Goal: Task Accomplishment & Management: Manage account settings

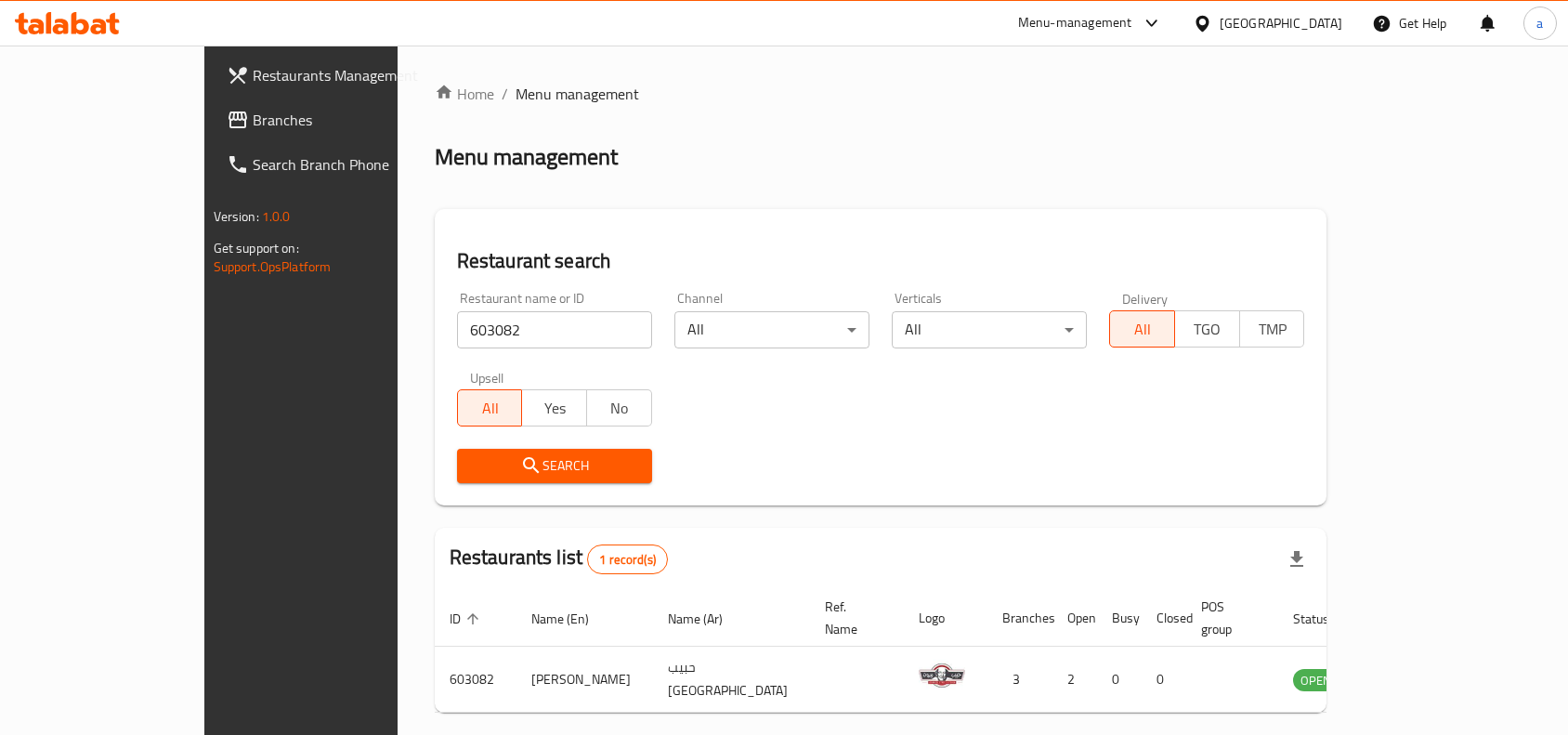
click at [806, 156] on div "Menu management" at bounding box center [881, 157] width 893 height 30
click at [683, 396] on div "Restaurant name or ID 603082 Restaurant name or ID Channel All ​ Verticals All …" at bounding box center [880, 387] width 871 height 214
click at [1311, 20] on div "[GEOGRAPHIC_DATA]" at bounding box center [1281, 22] width 123 height 20
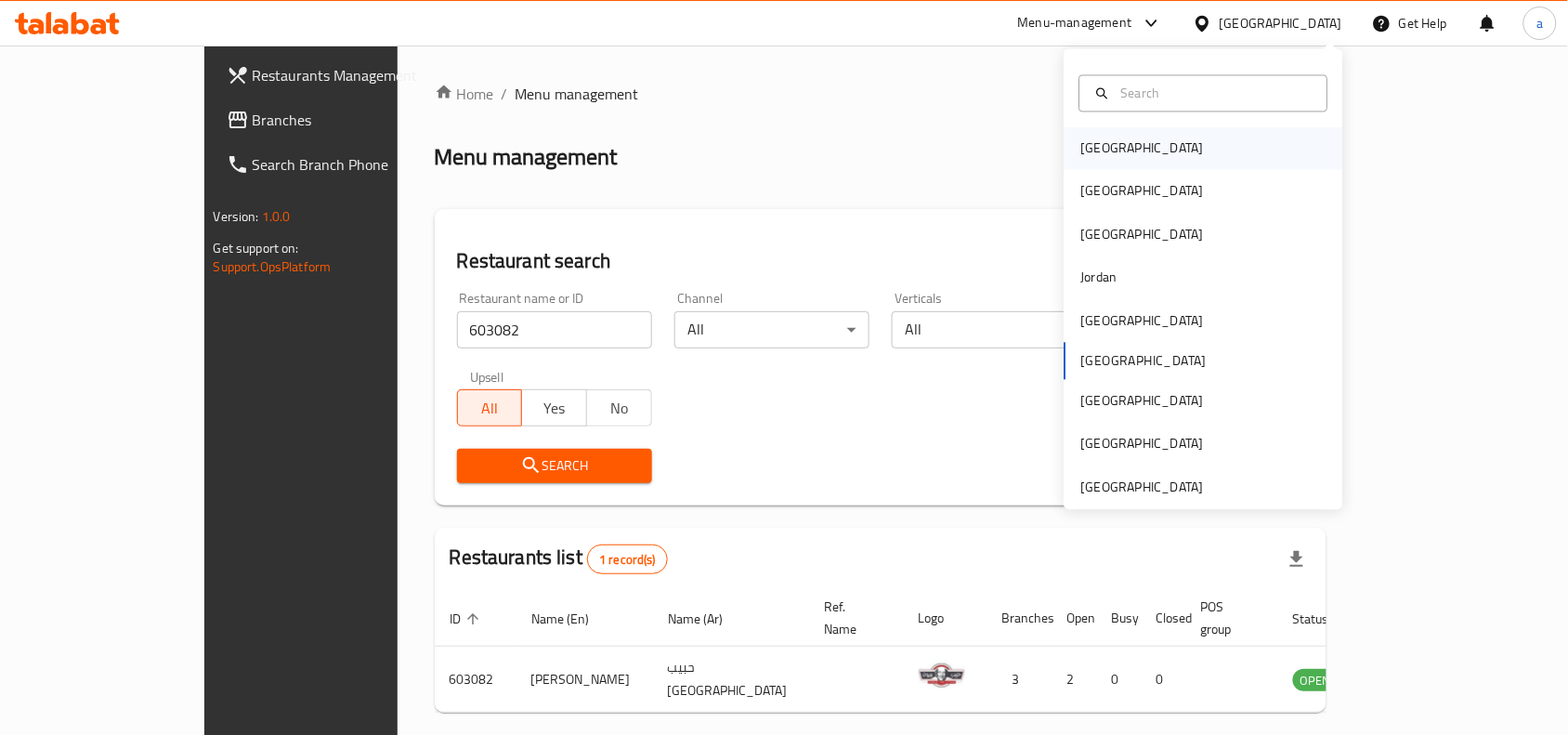
click at [1131, 136] on div "[GEOGRAPHIC_DATA]" at bounding box center [1204, 148] width 279 height 43
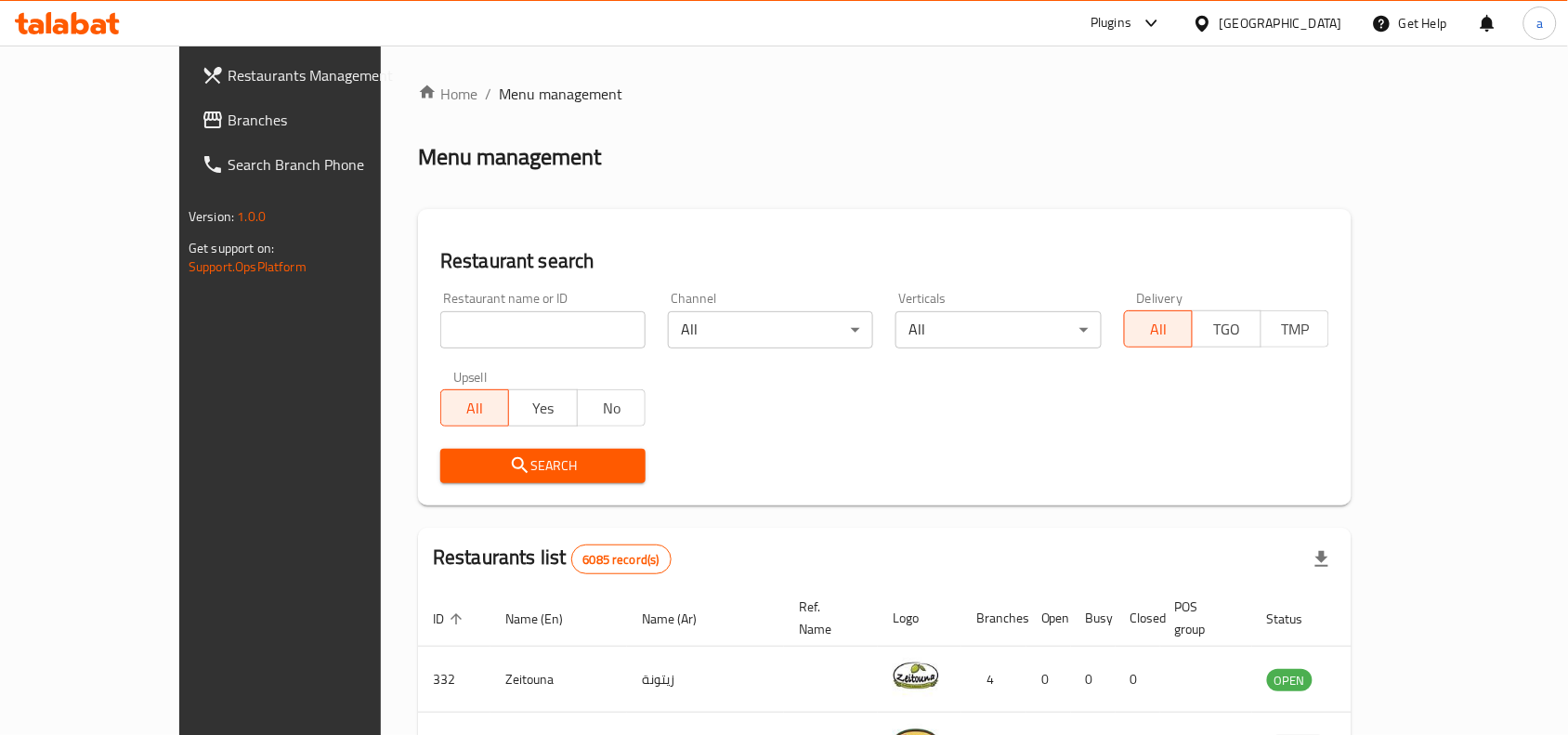
click at [228, 126] on span "Branches" at bounding box center [326, 119] width 199 height 22
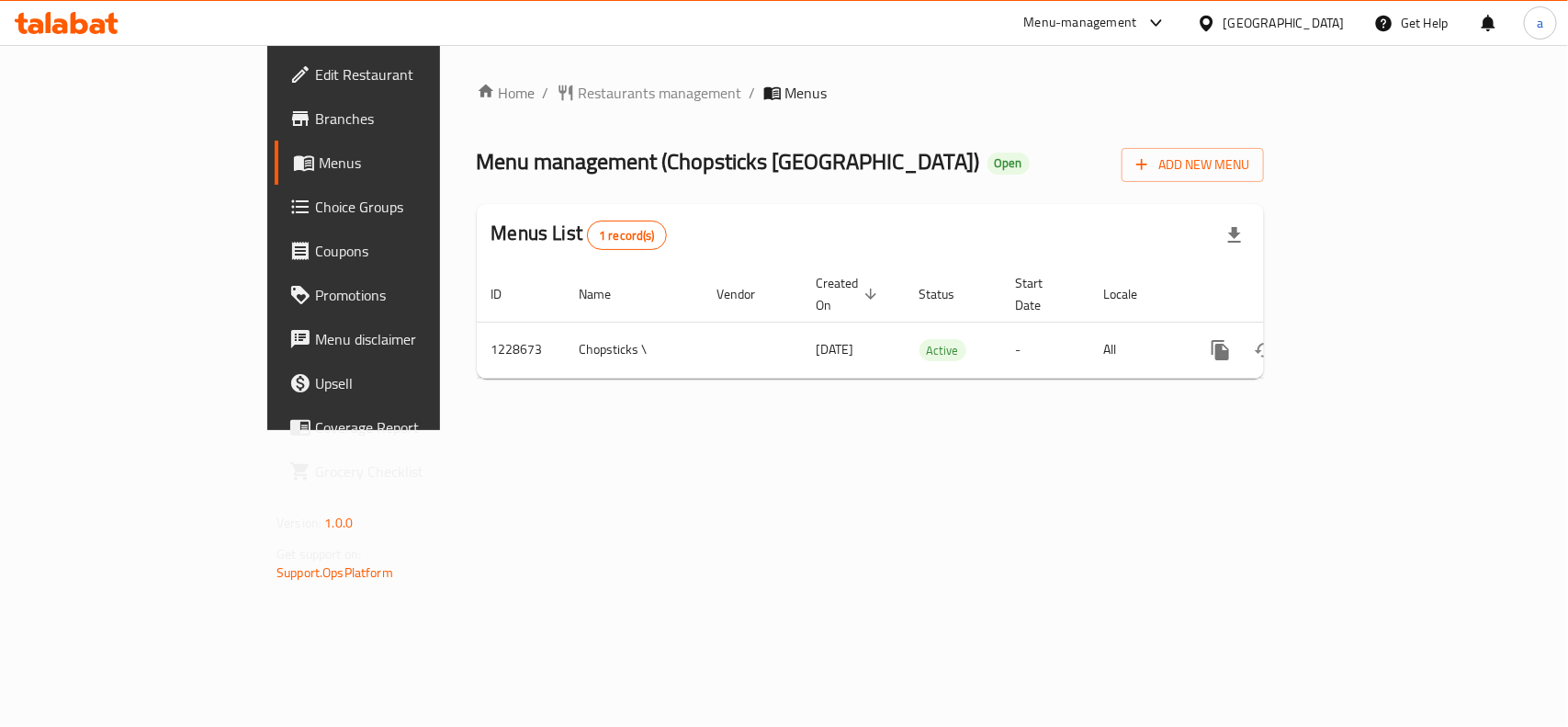
click at [760, 193] on div "Home / Restaurants management / Menus Menu management ( Chopsticks Bahrain ) Op…" at bounding box center [870, 237] width 787 height 311
click at [315, 203] on span "Choice Groups" at bounding box center [414, 206] width 199 height 22
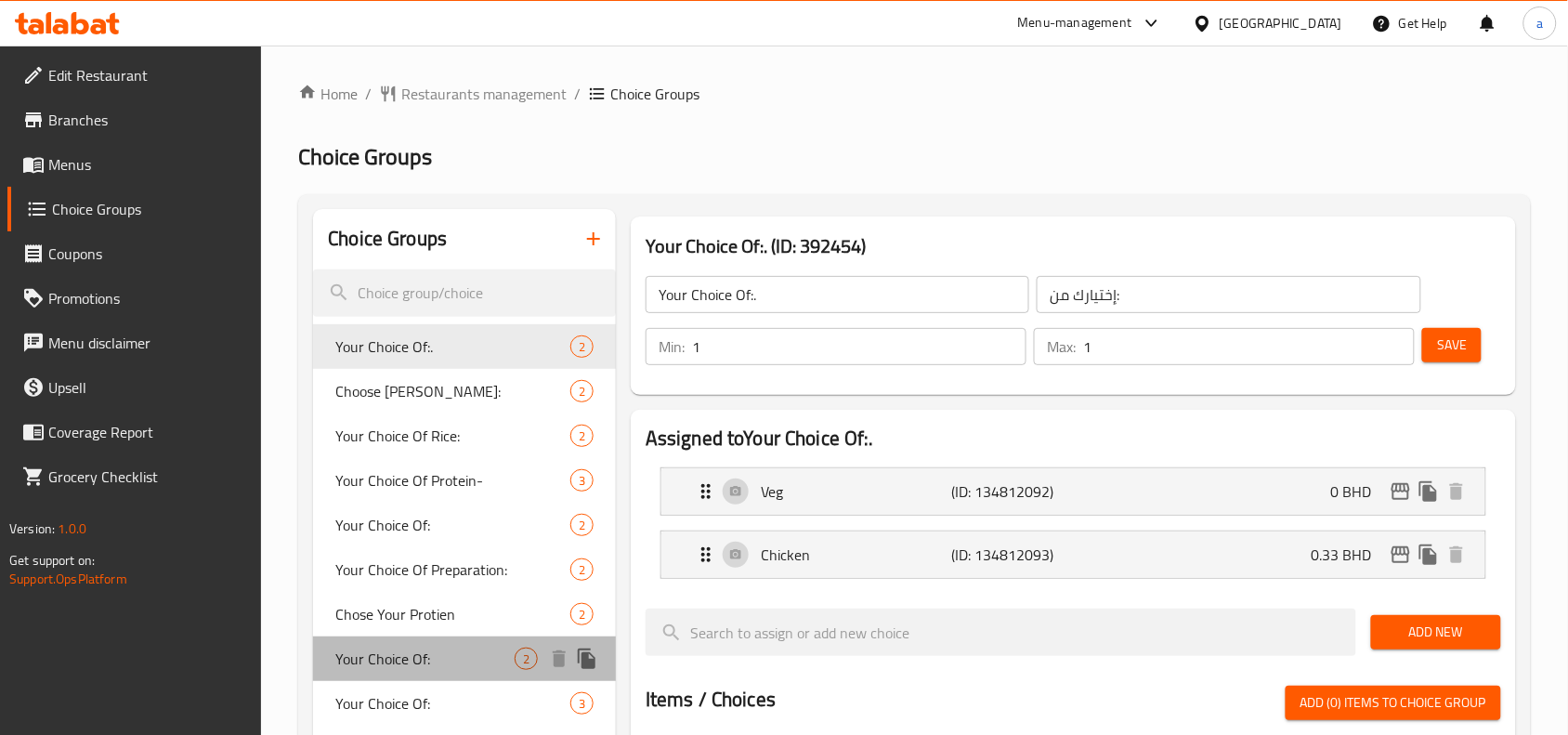
click at [477, 641] on div "Your Choice Of: 2" at bounding box center [464, 658] width 303 height 45
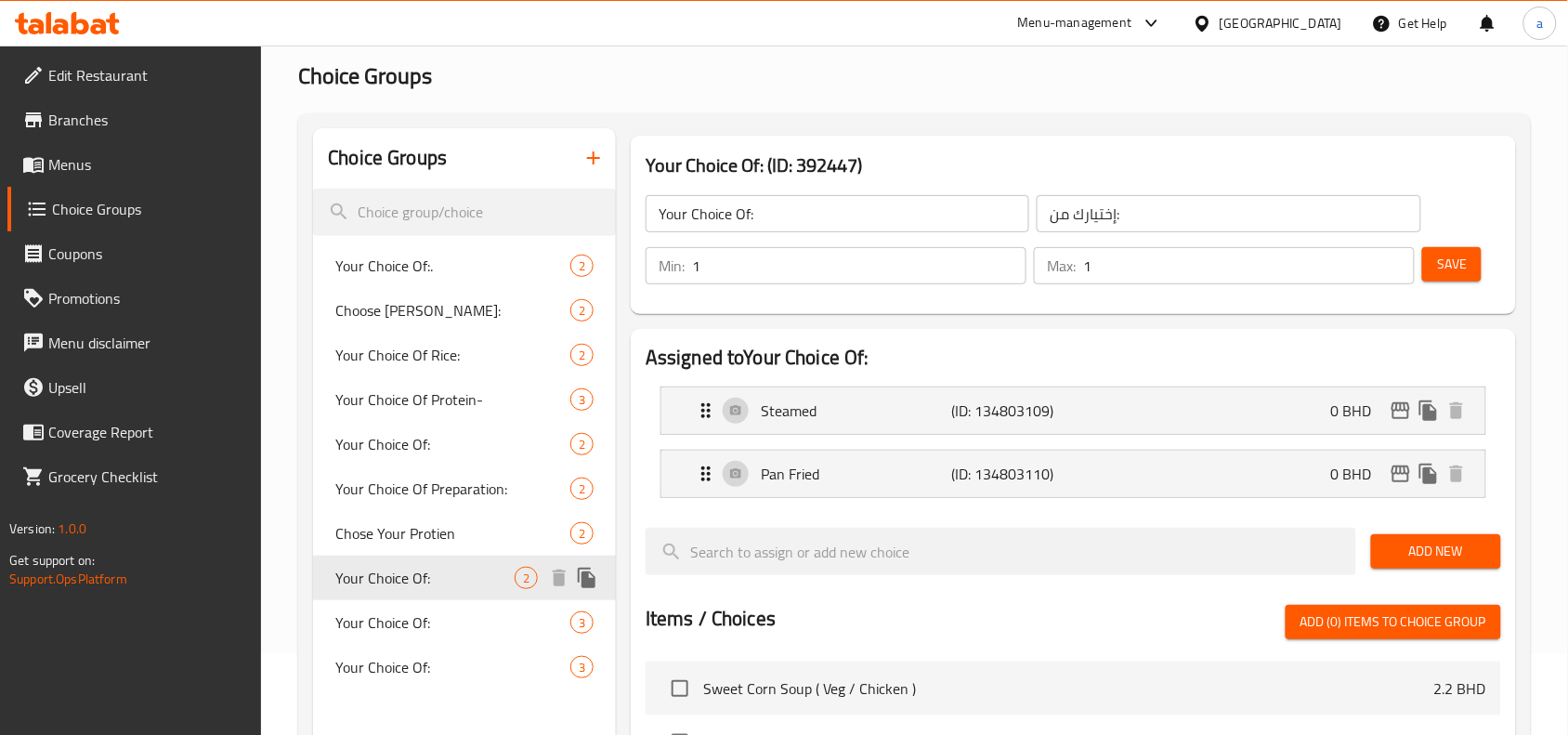
scroll to position [116, 0]
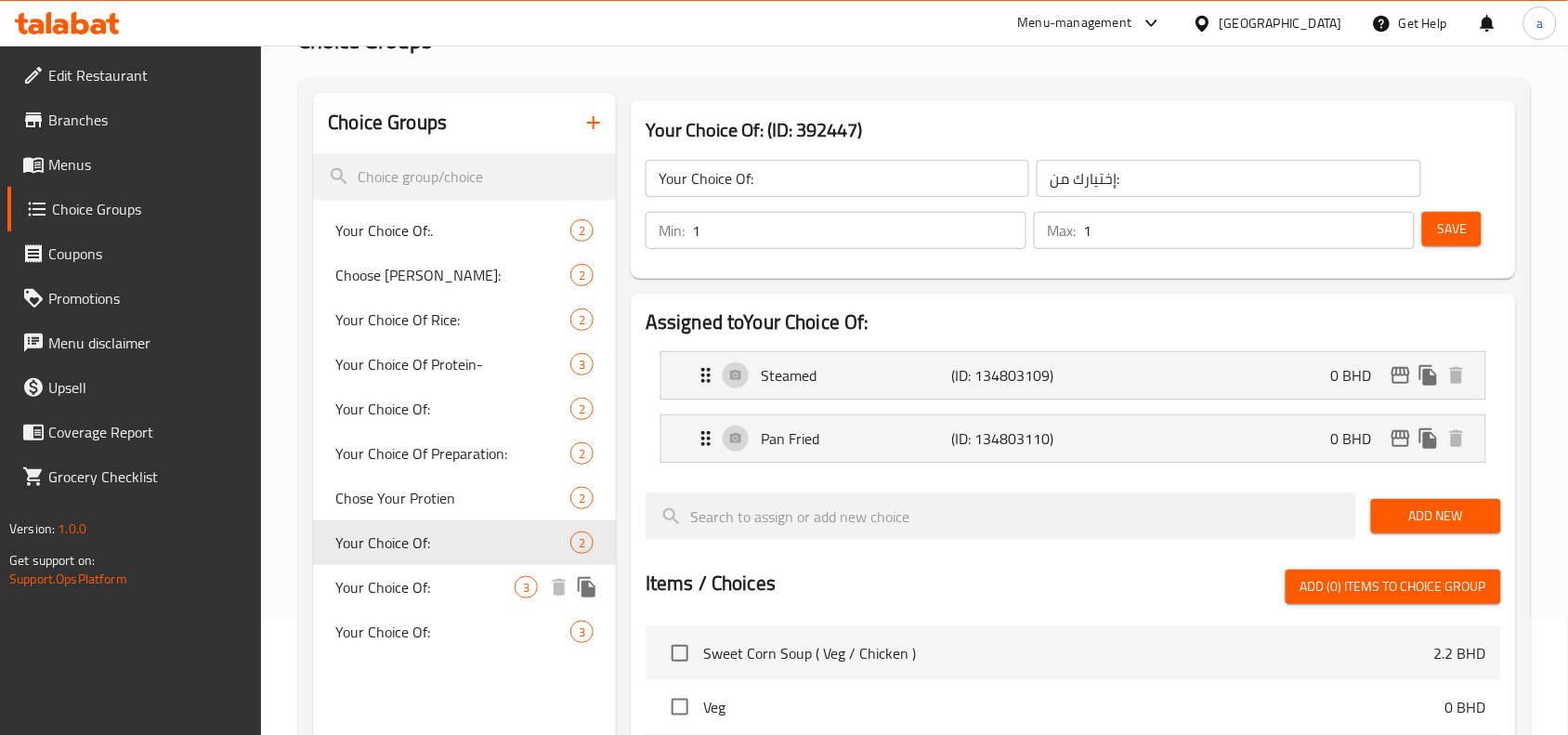
click at [456, 568] on div "Your Choice Of: 3" at bounding box center [464, 587] width 303 height 45
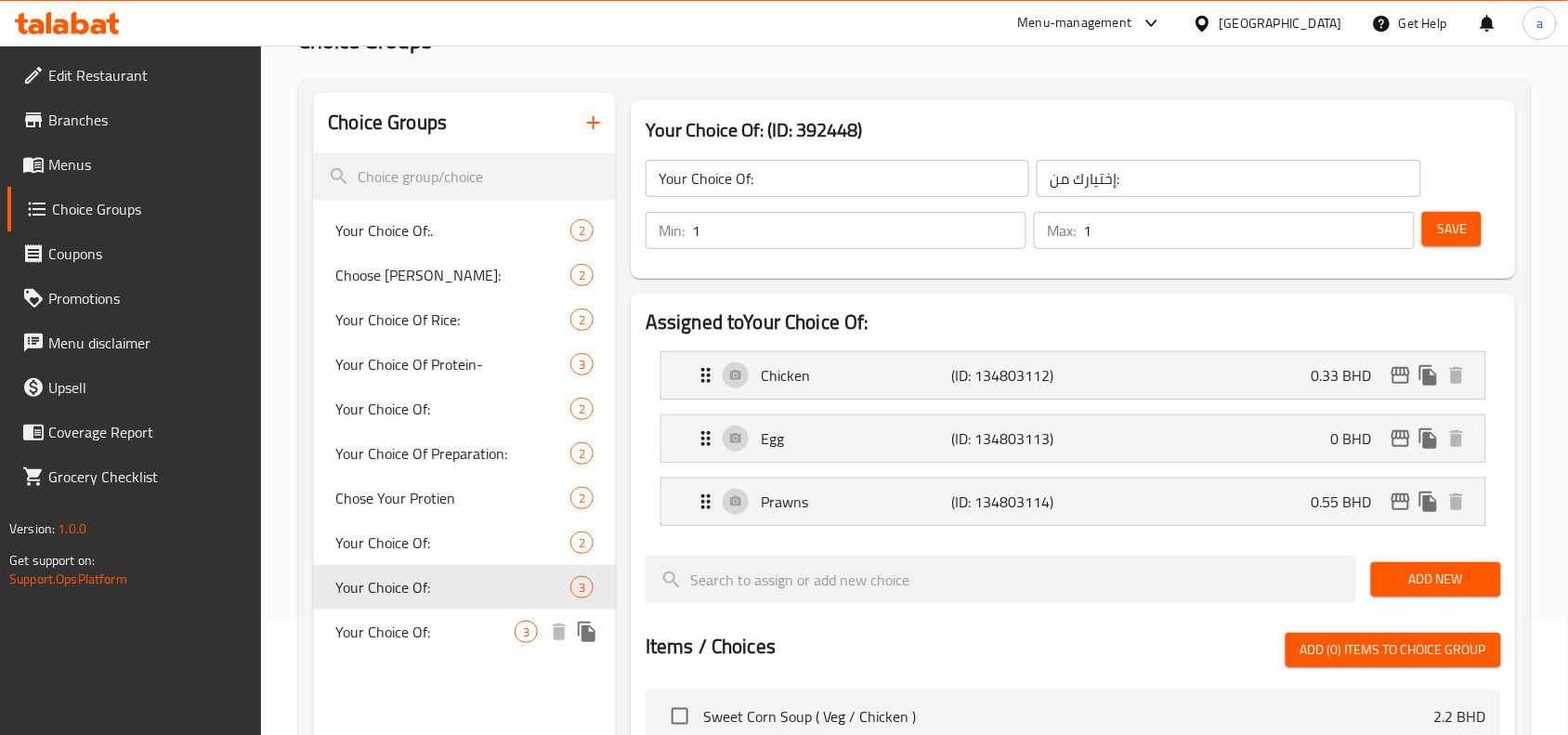
click at [457, 611] on div "Your Choice Of: 3" at bounding box center [464, 631] width 303 height 45
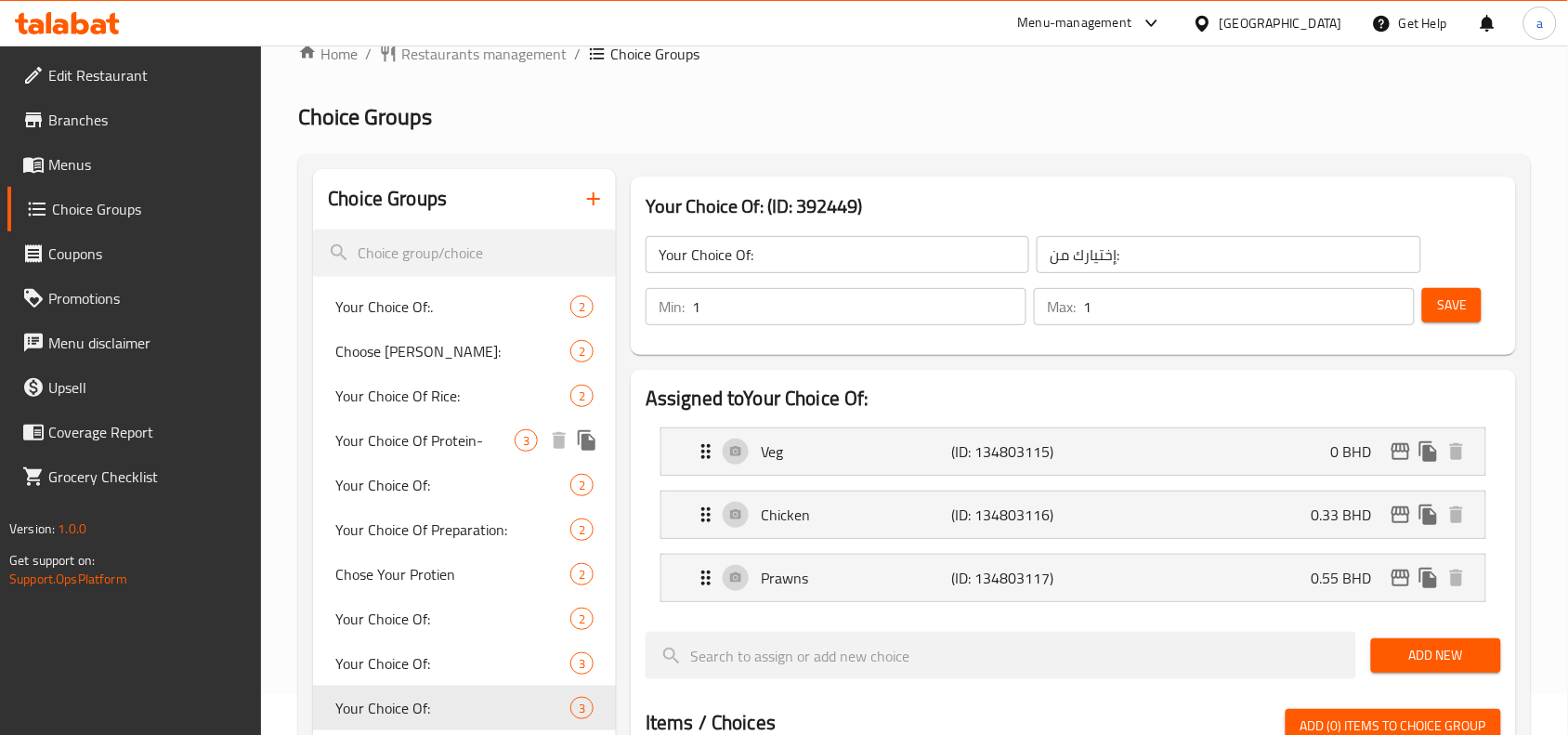
scroll to position [0, 0]
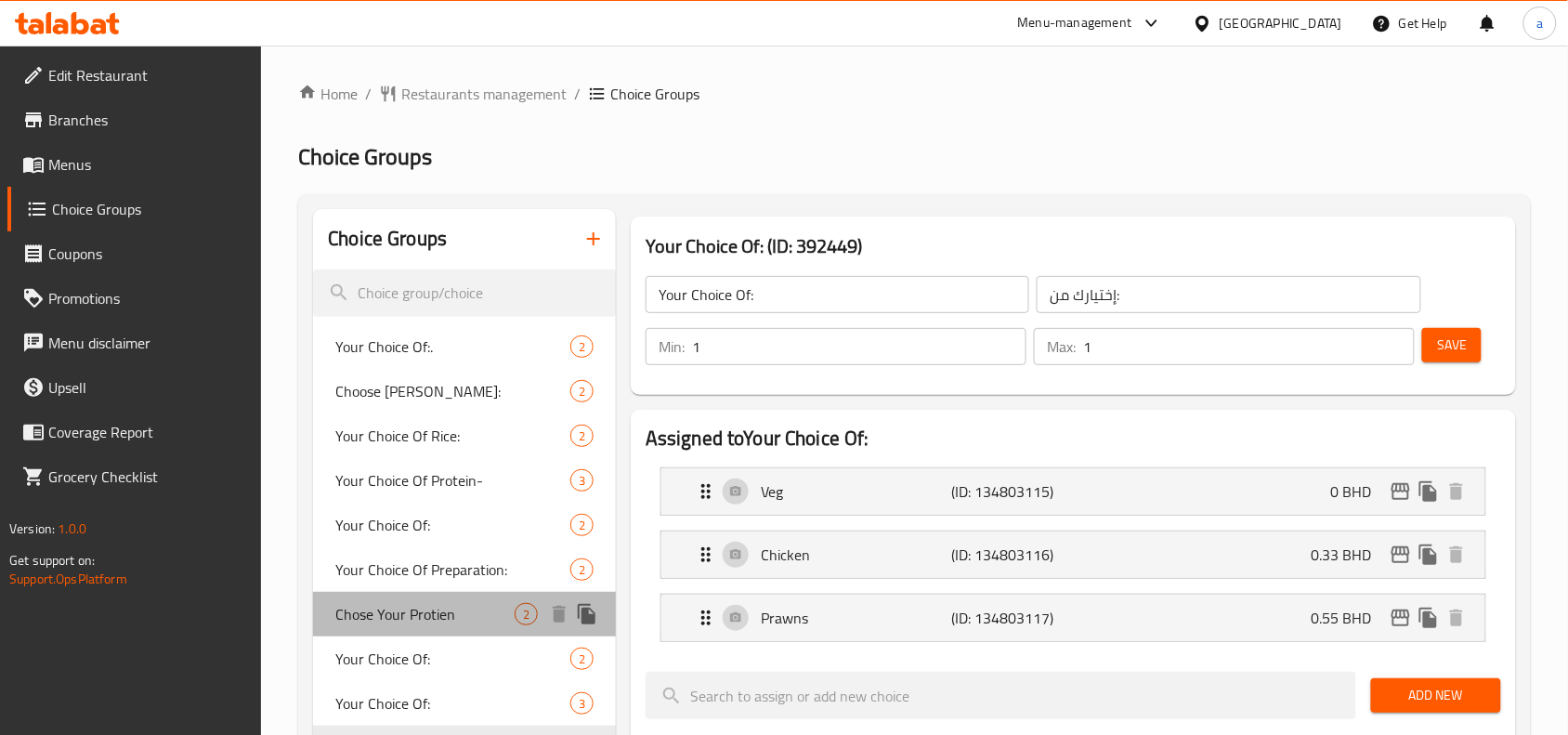
click at [438, 610] on span "Chose Your Protien" at bounding box center [424, 614] width 179 height 22
type input "Chose Your Protien"
type input "اختر البروتين الخاص بك"
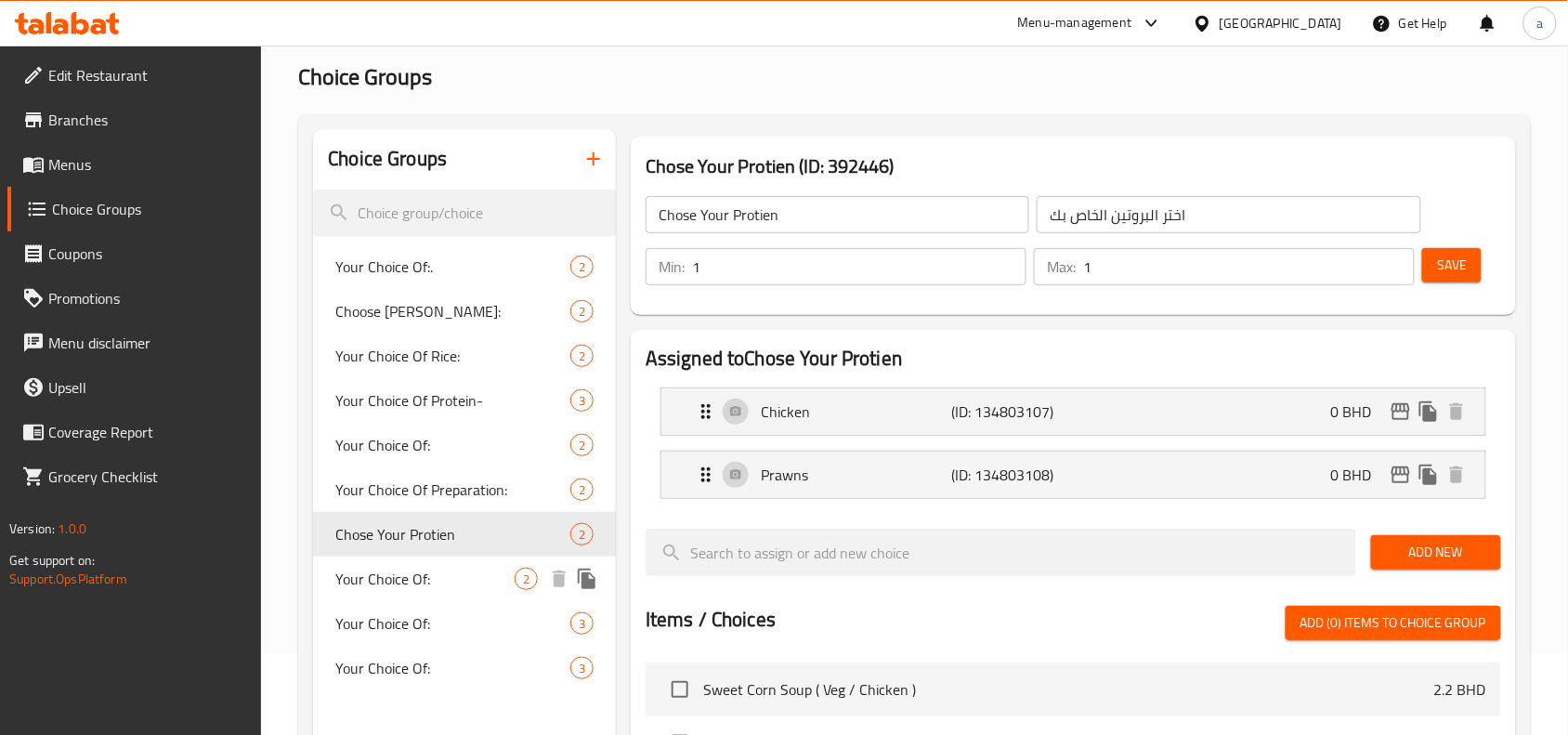
scroll to position [116, 0]
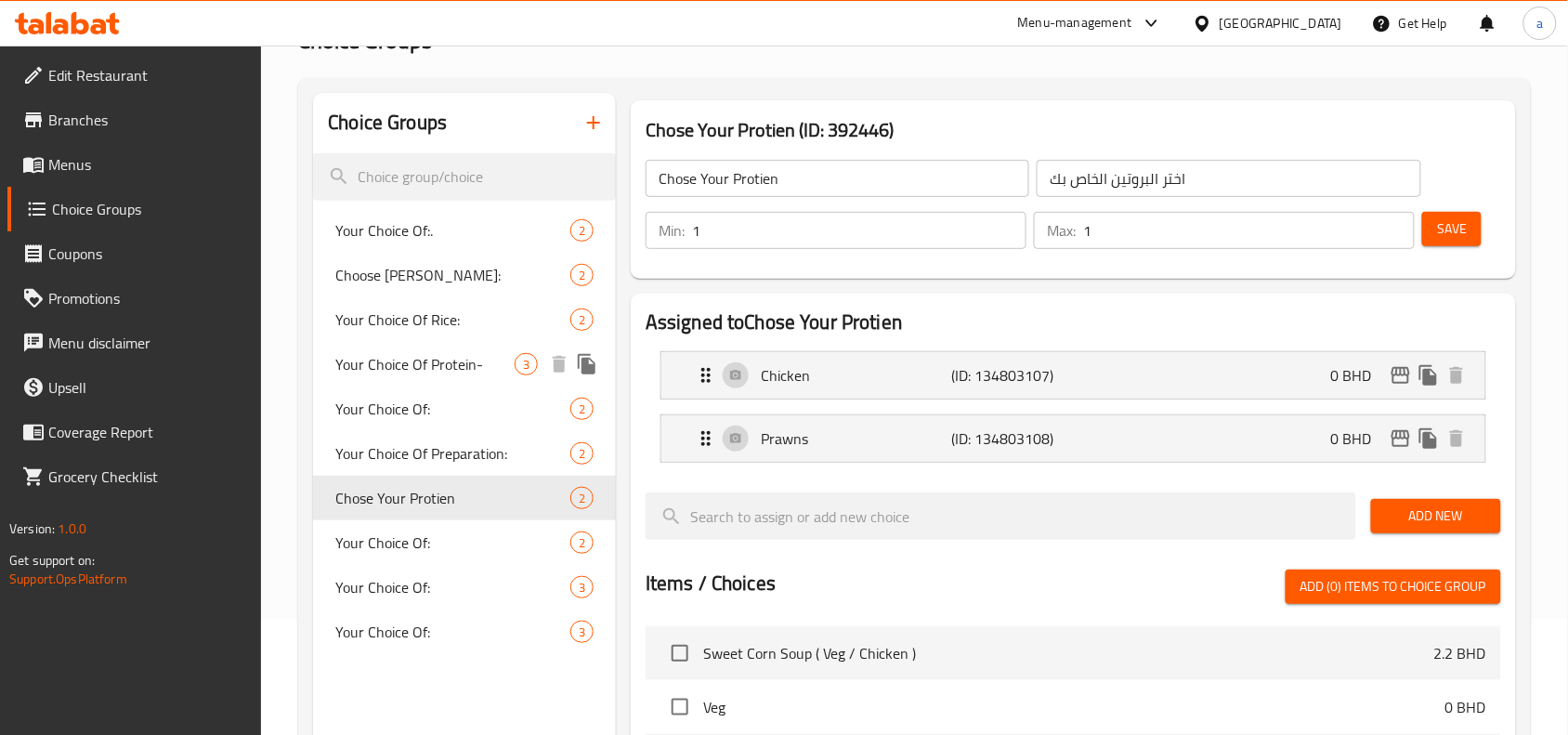
click at [418, 377] on div "Your Choice Of Protein- 3" at bounding box center [464, 364] width 303 height 45
type input "Your Choice Of Protein-"
type input "اختيارك من البروتين"
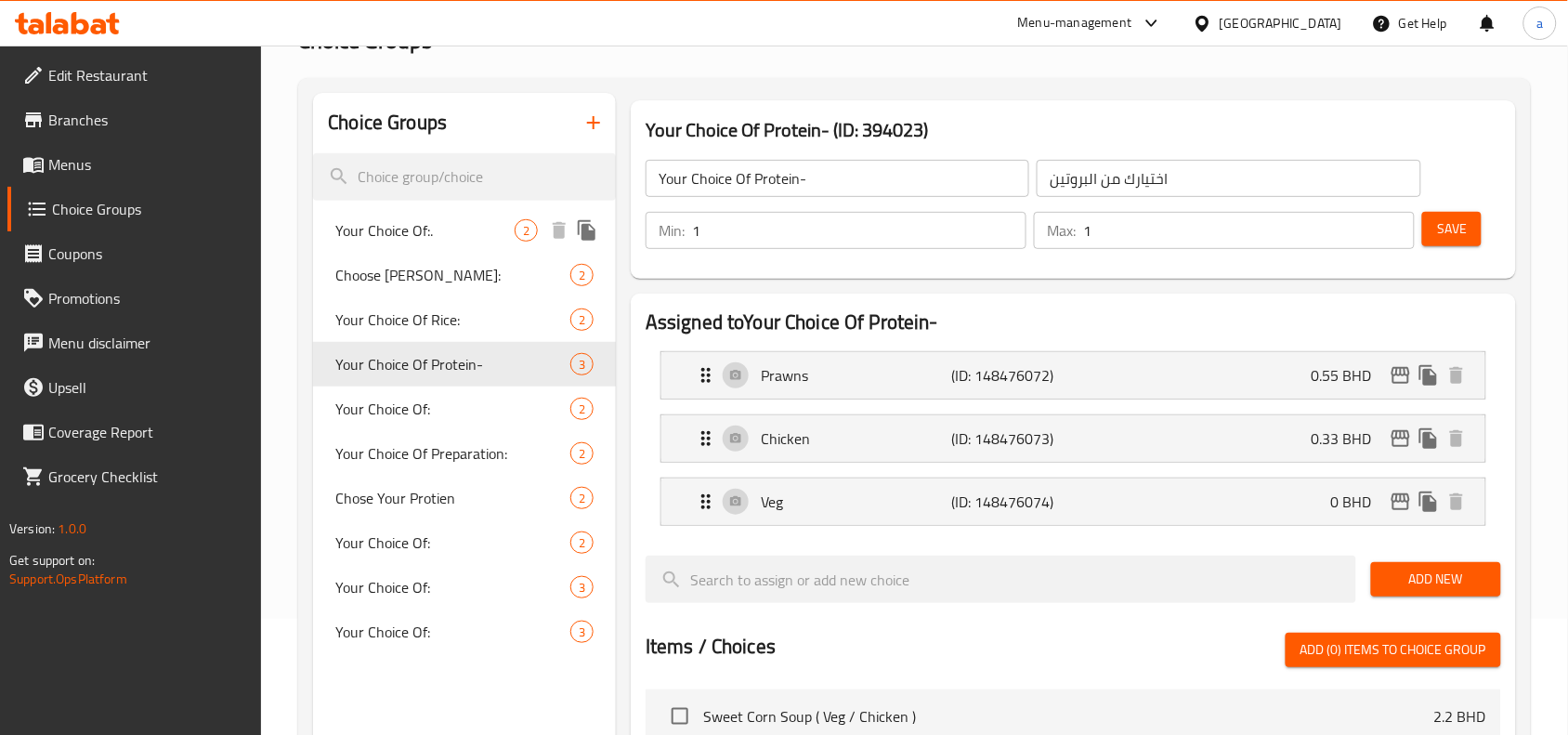
click at [432, 217] on div "Your Choice Of:. 2" at bounding box center [464, 230] width 303 height 45
type input "Your Choice Of:."
type input "إختيارك من:"
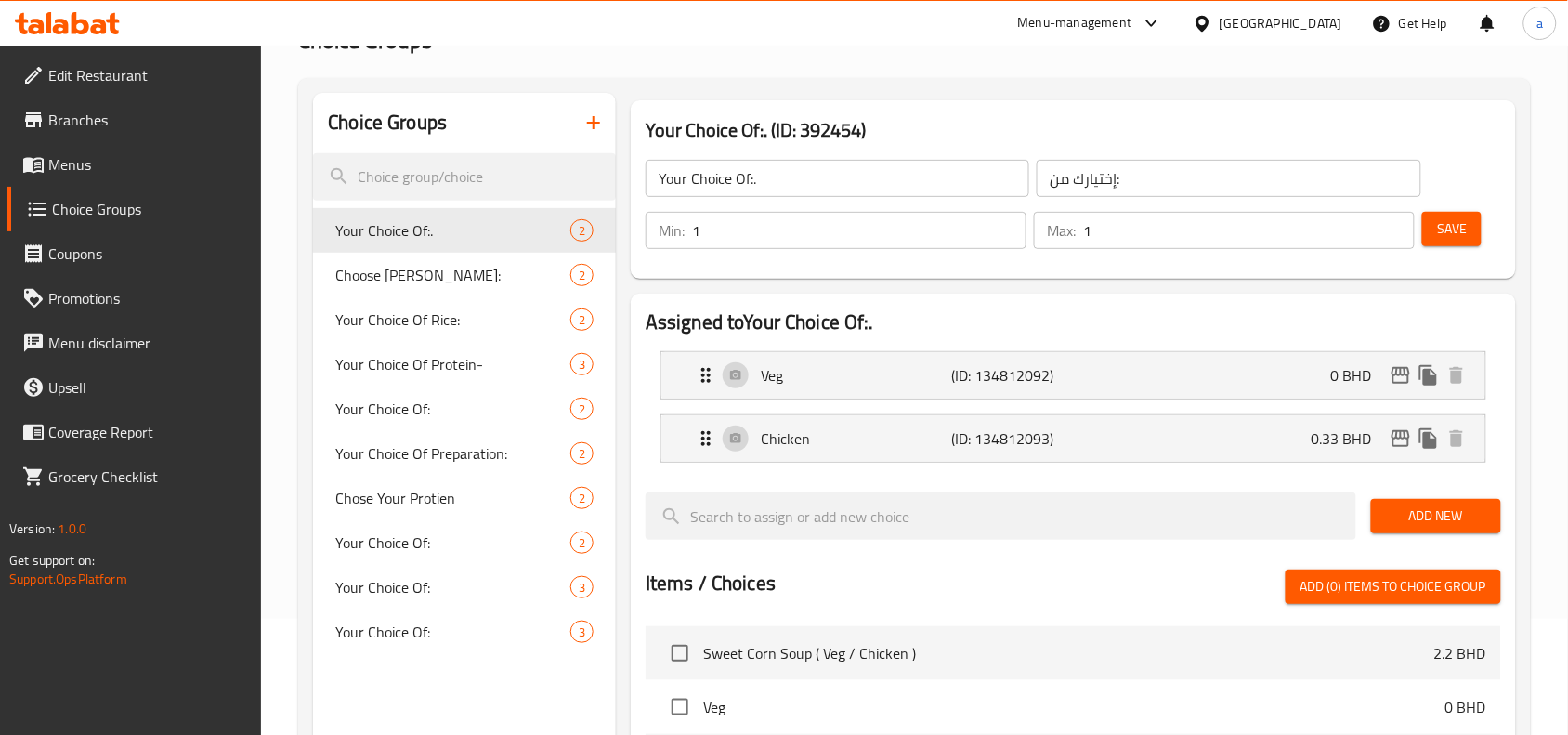
scroll to position [0, 0]
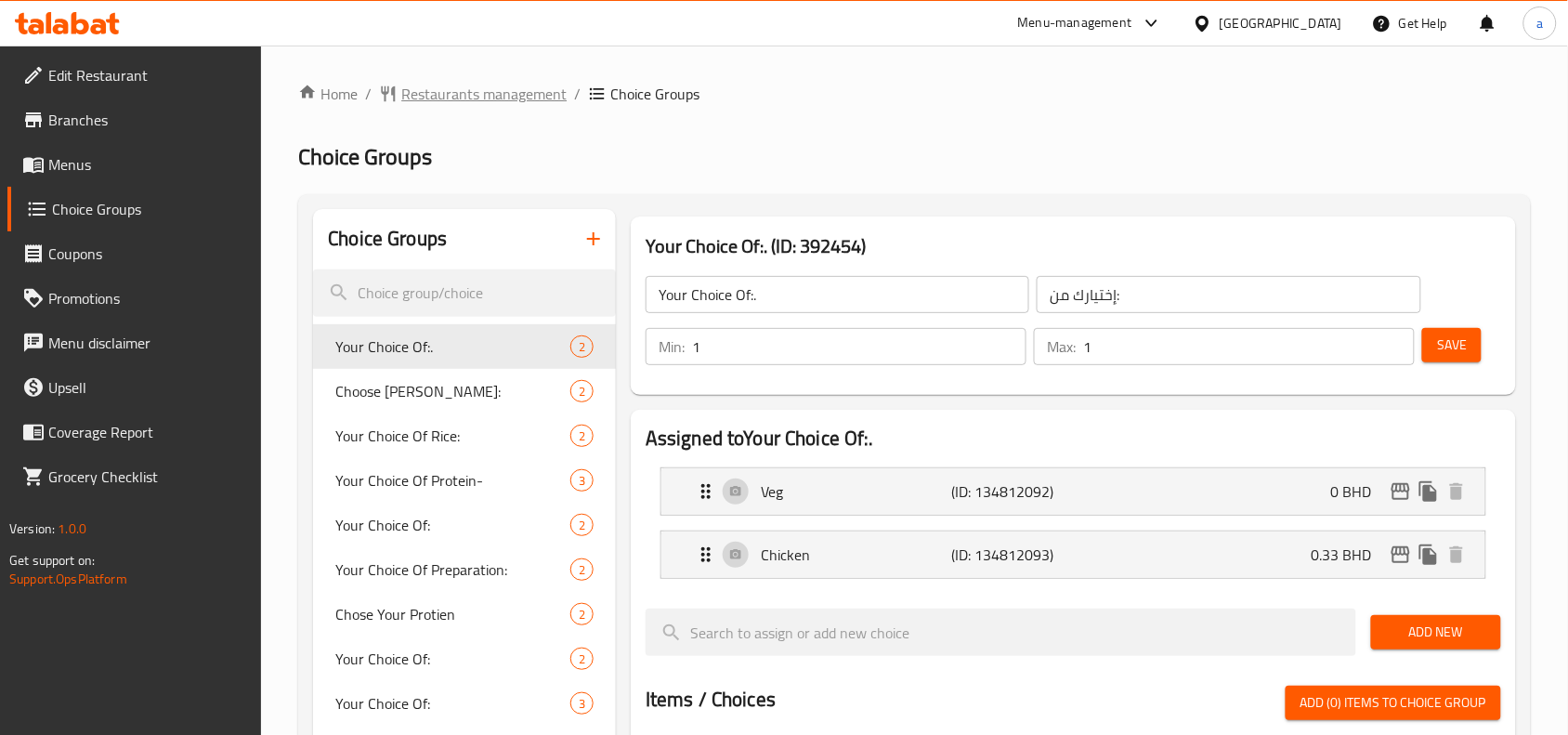
click at [448, 94] on span "Restaurants management" at bounding box center [483, 93] width 166 height 22
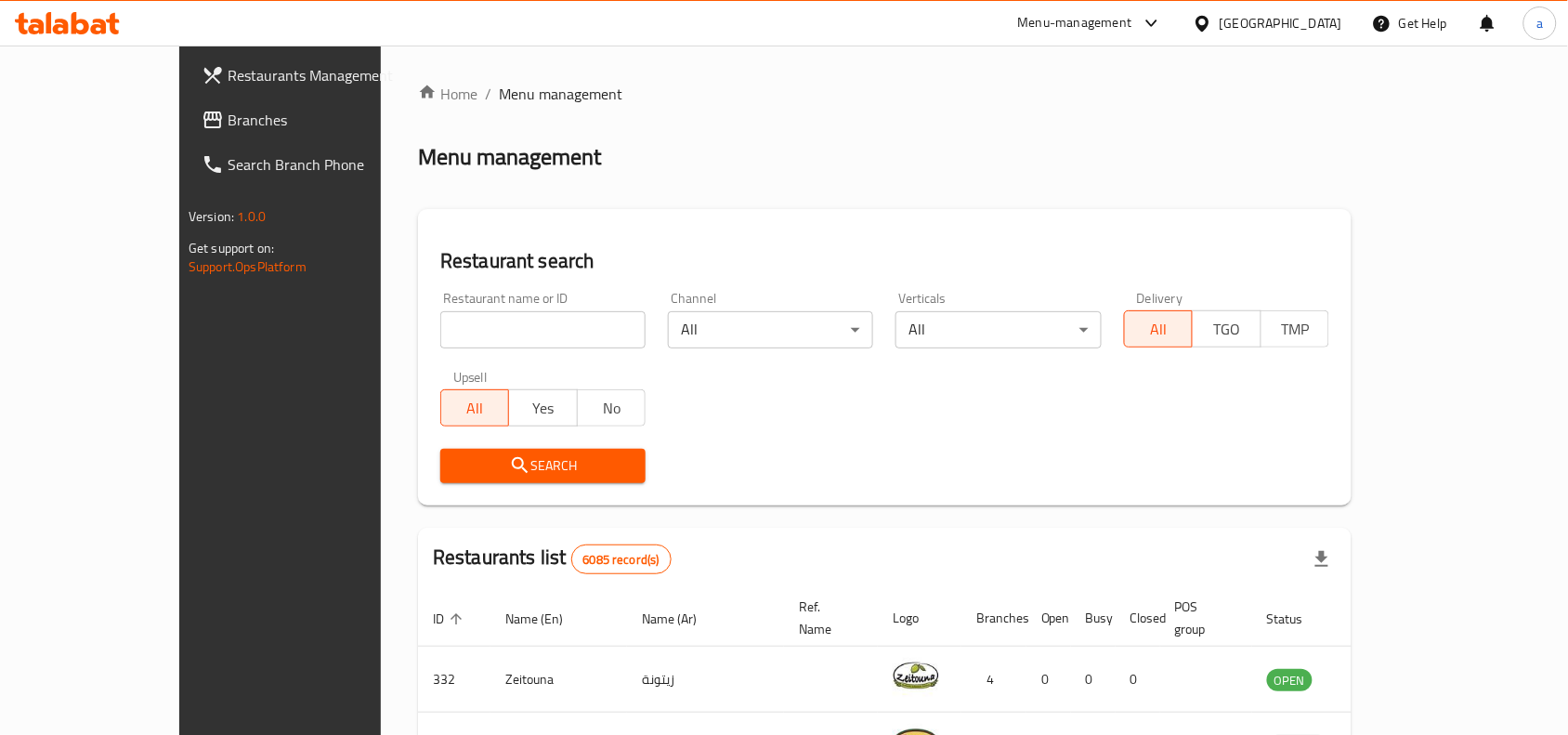
click at [228, 116] on span "Branches" at bounding box center [326, 119] width 199 height 22
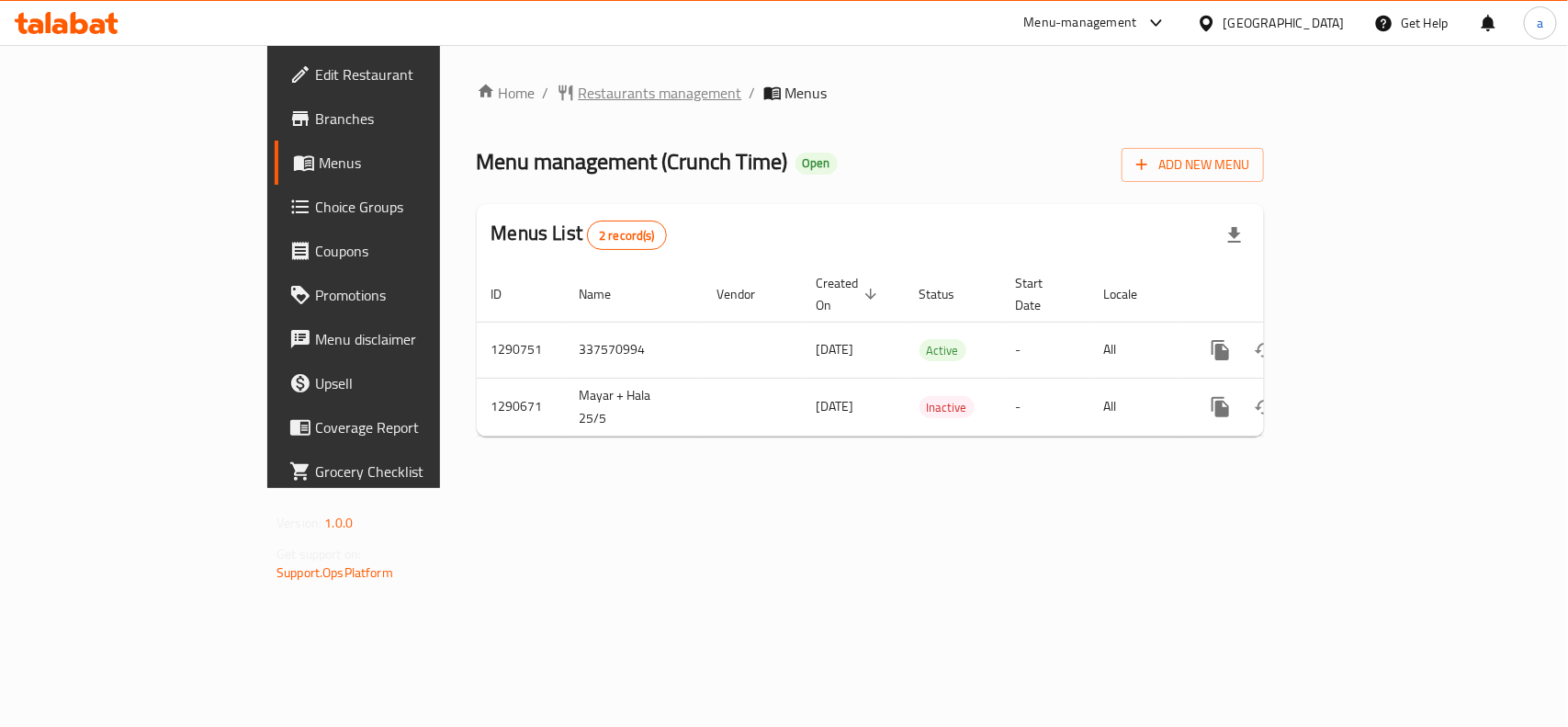
click at [578, 84] on span "Restaurants management" at bounding box center [660, 92] width 164 height 22
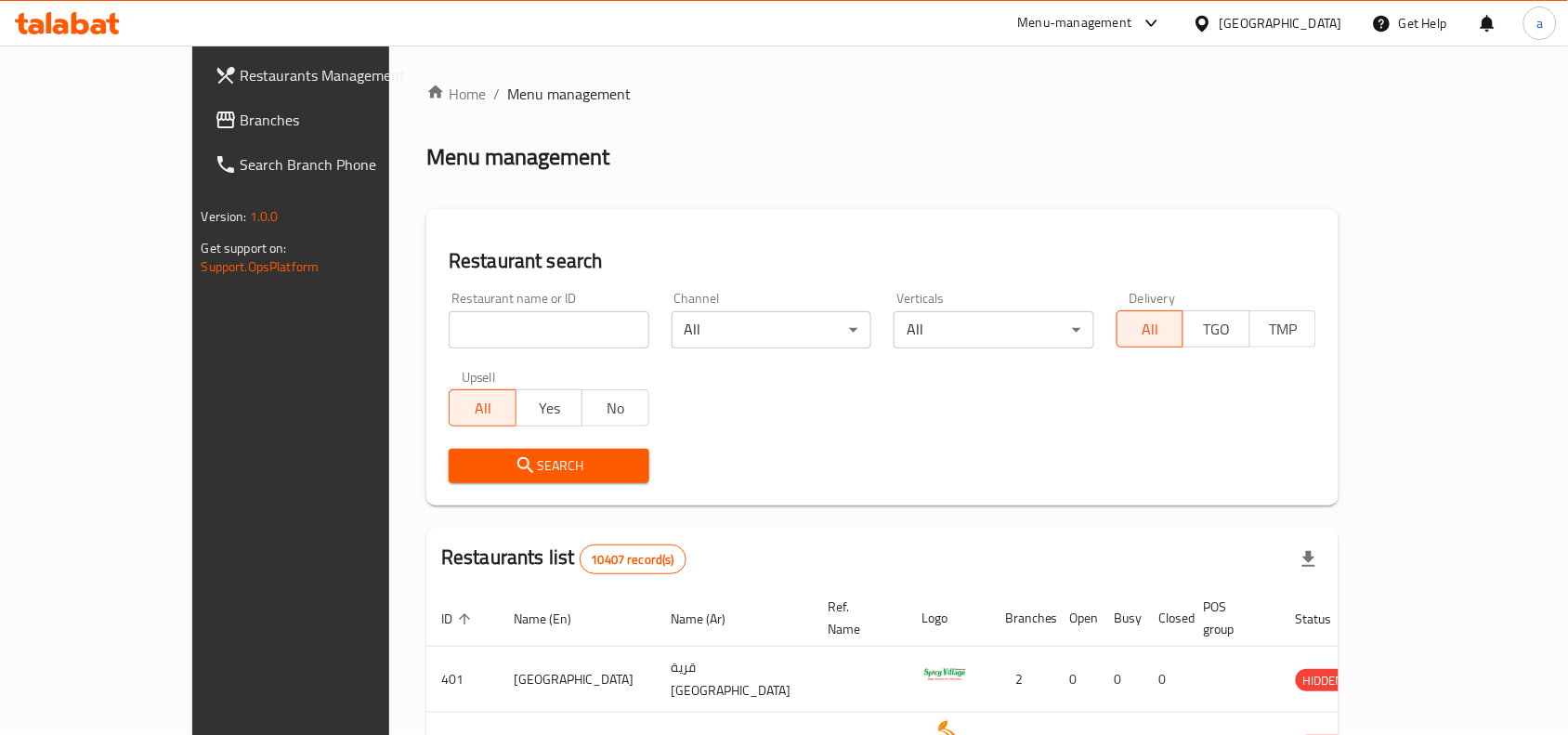
click at [448, 325] on input "search" at bounding box center [548, 329] width 200 height 37
paste input "698290"
type input "698290"
click button "Search" at bounding box center [548, 465] width 200 height 34
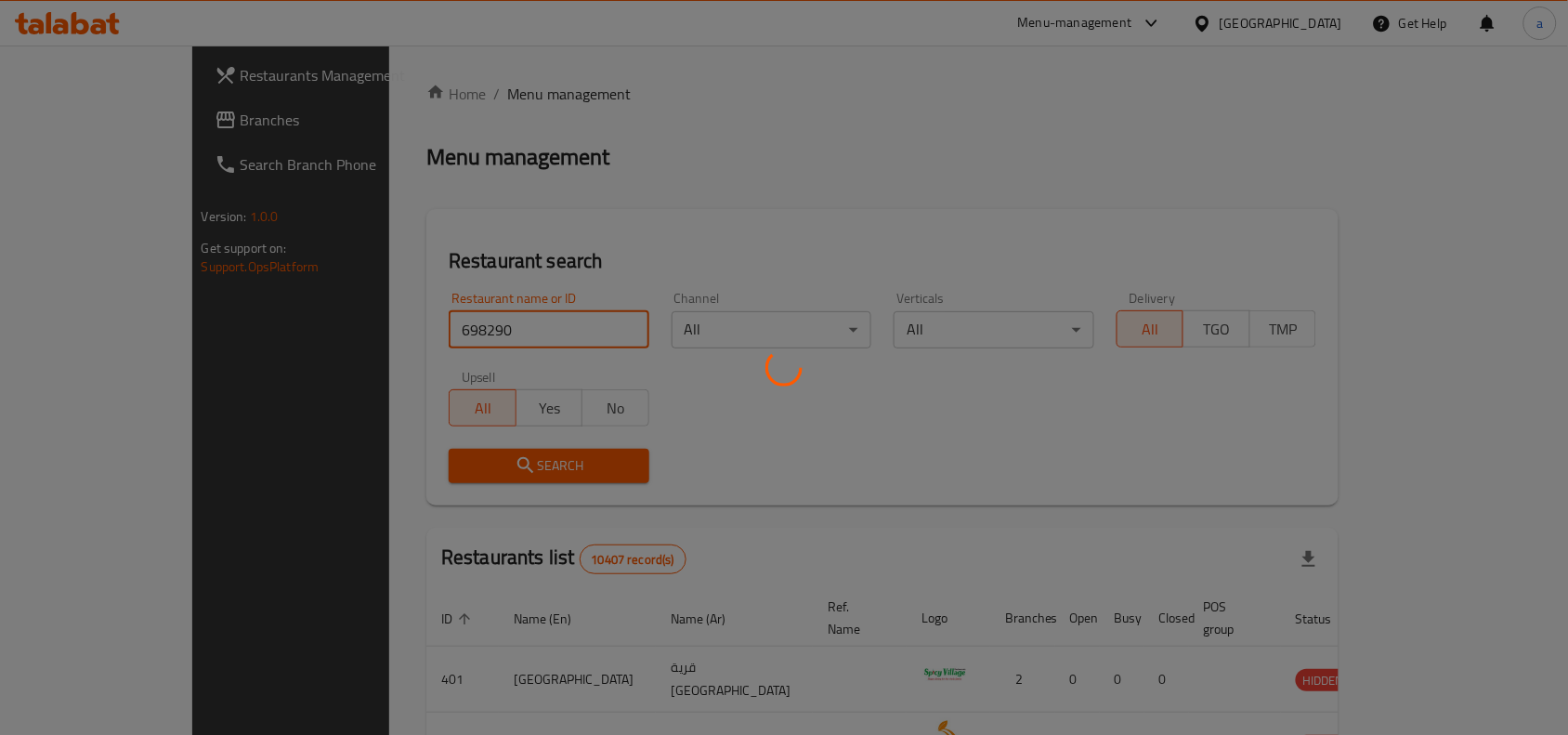
click button "Search" at bounding box center [548, 465] width 200 height 34
click at [600, 163] on div at bounding box center [784, 367] width 1568 height 735
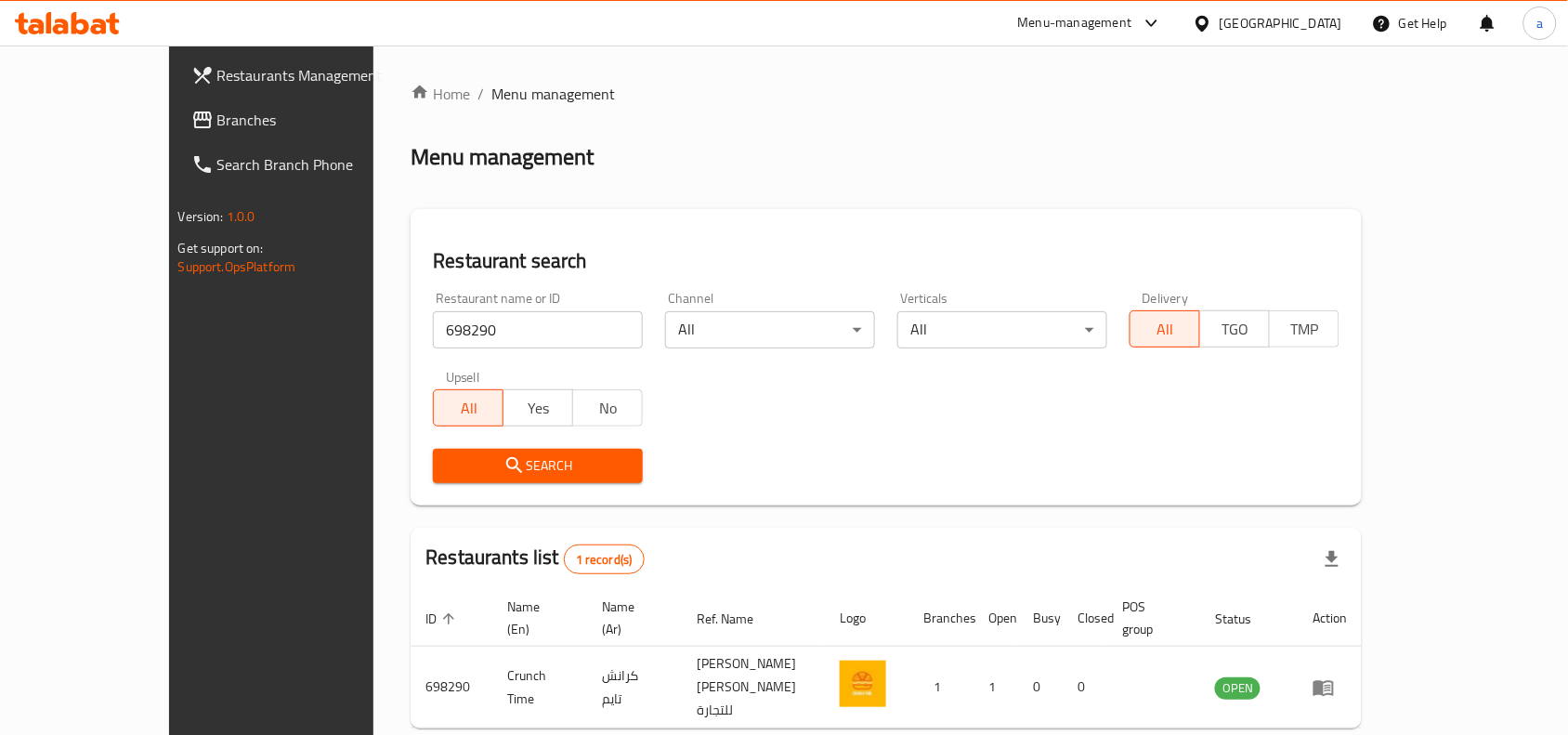
click at [855, 440] on div "Search" at bounding box center [886, 466] width 929 height 57
click at [465, 340] on input "698290" at bounding box center [538, 329] width 210 height 37
click button "Search" at bounding box center [538, 465] width 210 height 34
click at [841, 457] on div "Search" at bounding box center [886, 466] width 929 height 57
click at [492, 331] on input "698290" at bounding box center [538, 329] width 210 height 37
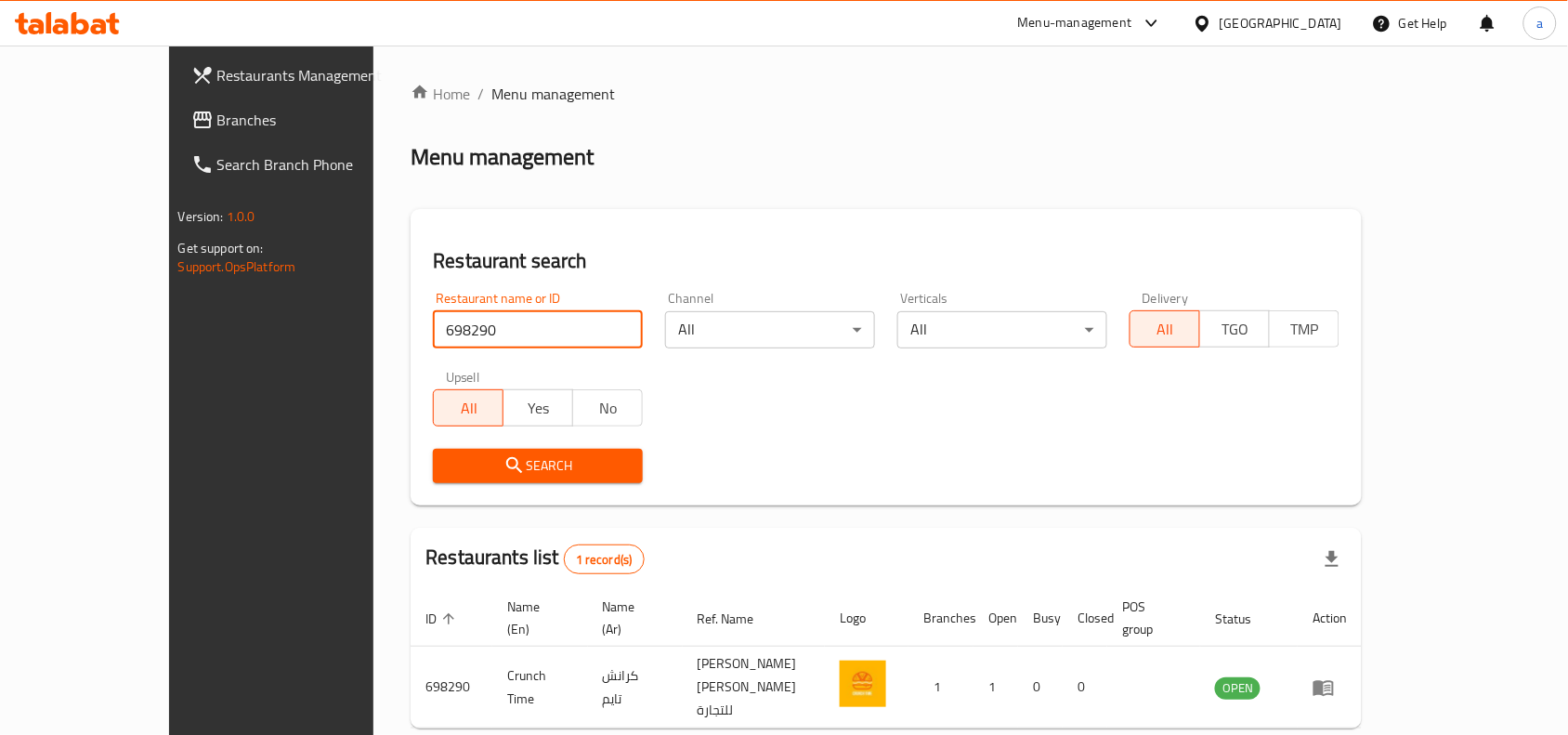
click button "Search" at bounding box center [538, 465] width 210 height 34
click at [817, 494] on div "Restaurant search Restaurant name or ID 698290 Restaurant name or ID Channel Al…" at bounding box center [886, 357] width 951 height 296
click at [433, 331] on input "698290" at bounding box center [538, 329] width 210 height 37
click button "Search" at bounding box center [538, 465] width 210 height 34
click at [853, 447] on div "Search" at bounding box center [886, 466] width 929 height 57
